Goal: Navigation & Orientation: Find specific page/section

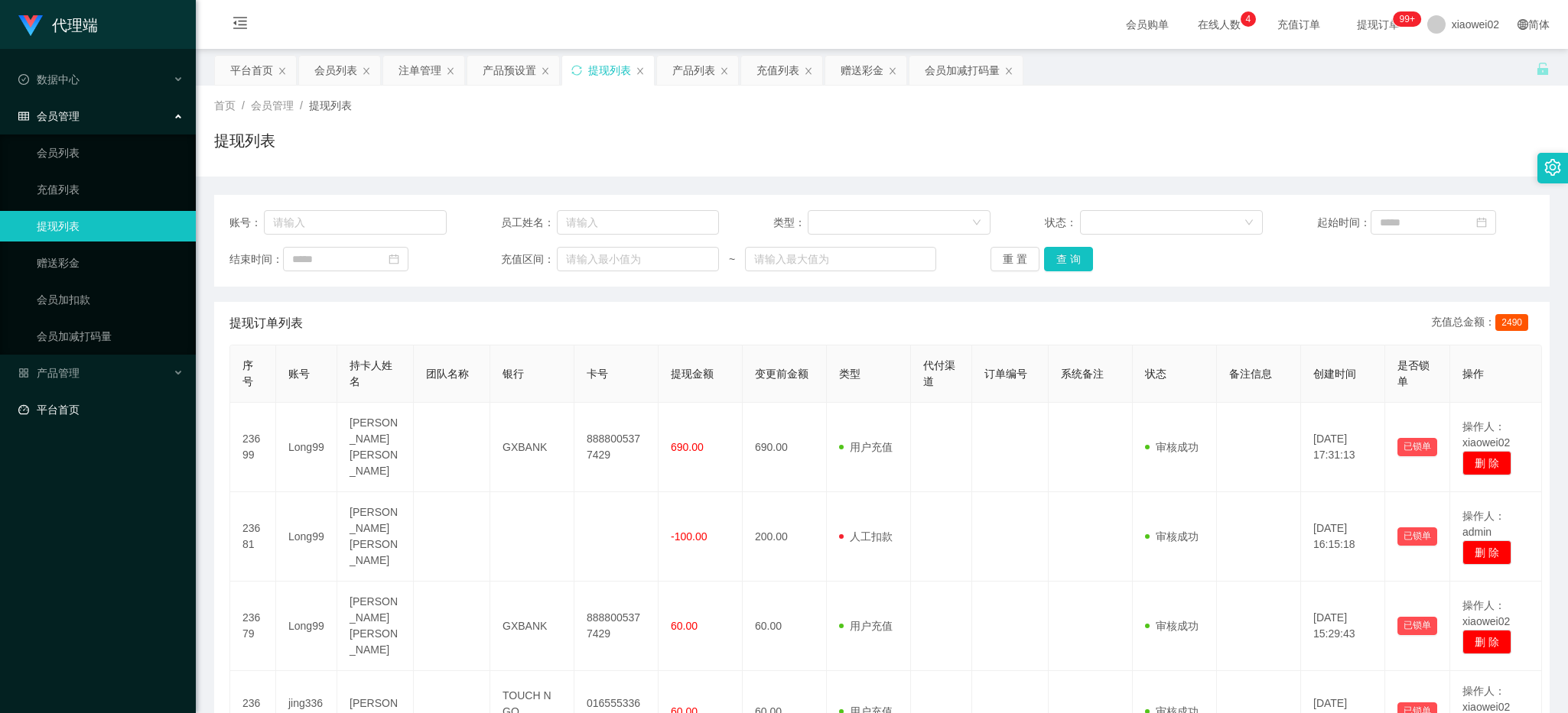
click at [100, 403] on link "平台首页" at bounding box center [101, 409] width 165 height 31
